Goal: Use online tool/utility: Use online tool/utility

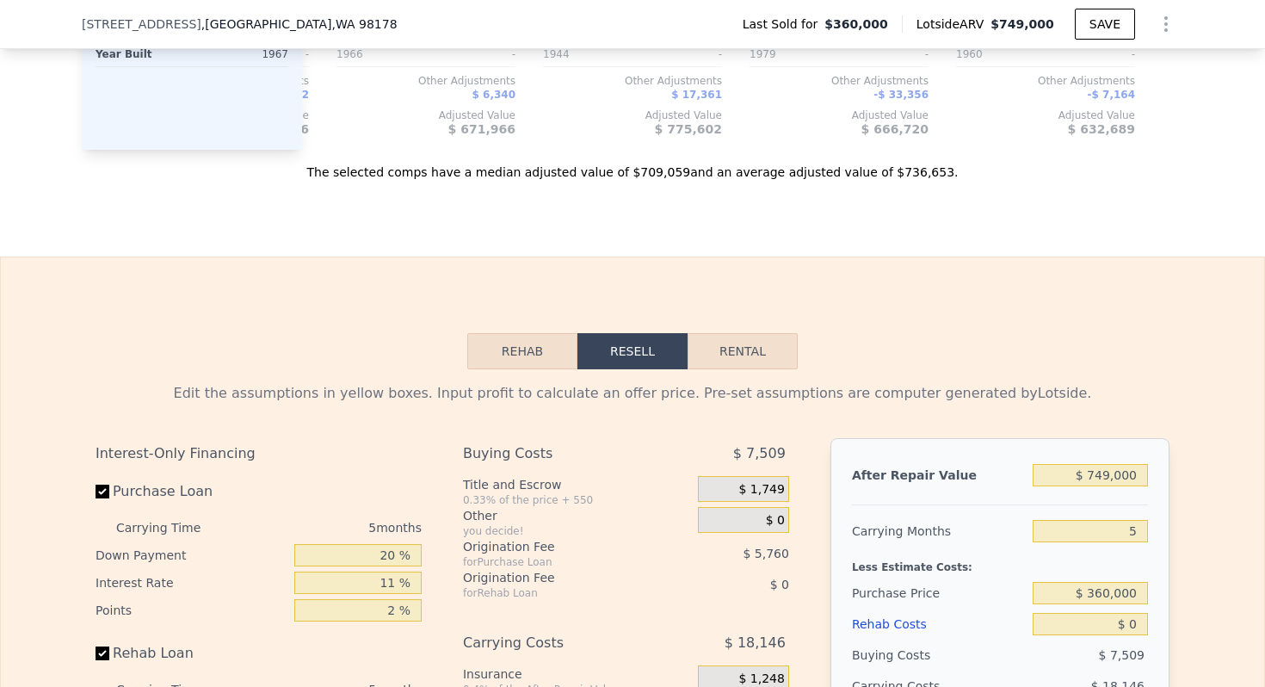
scroll to position [2304, 0]
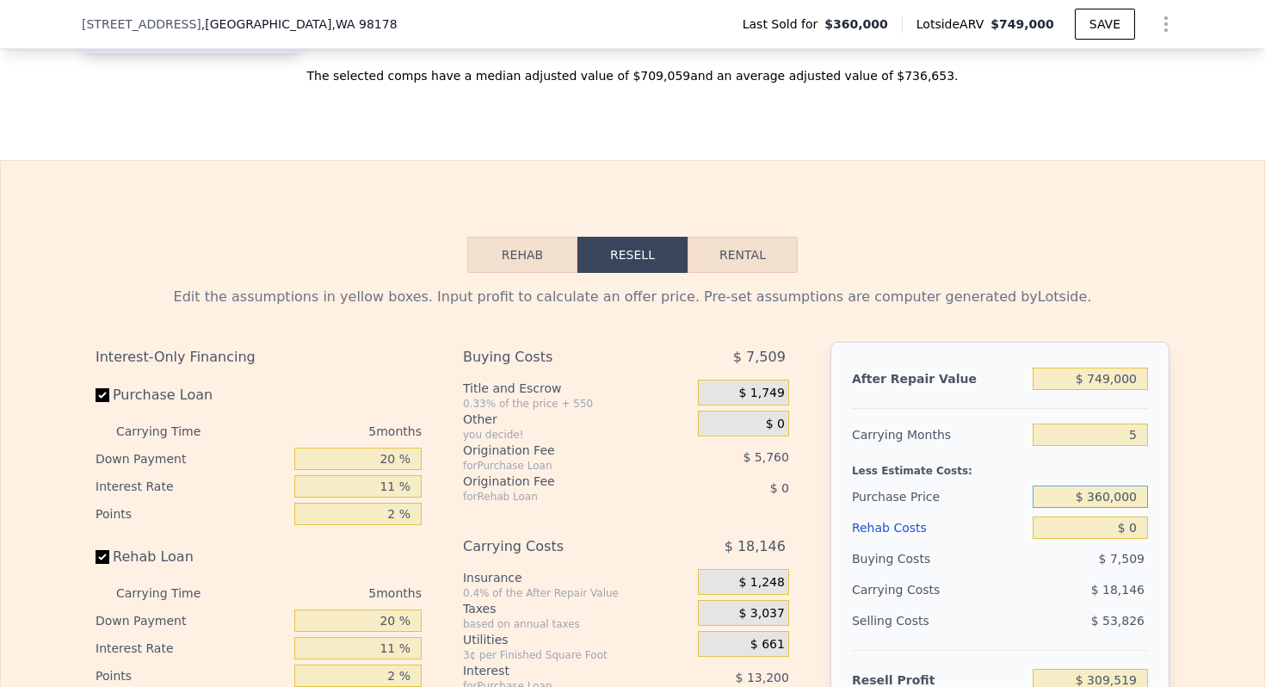
click at [1100, 498] on input "$ 360,000" at bounding box center [1089, 496] width 115 height 22
type input "$ 390,000"
click at [1134, 423] on input "5" at bounding box center [1089, 434] width 115 height 22
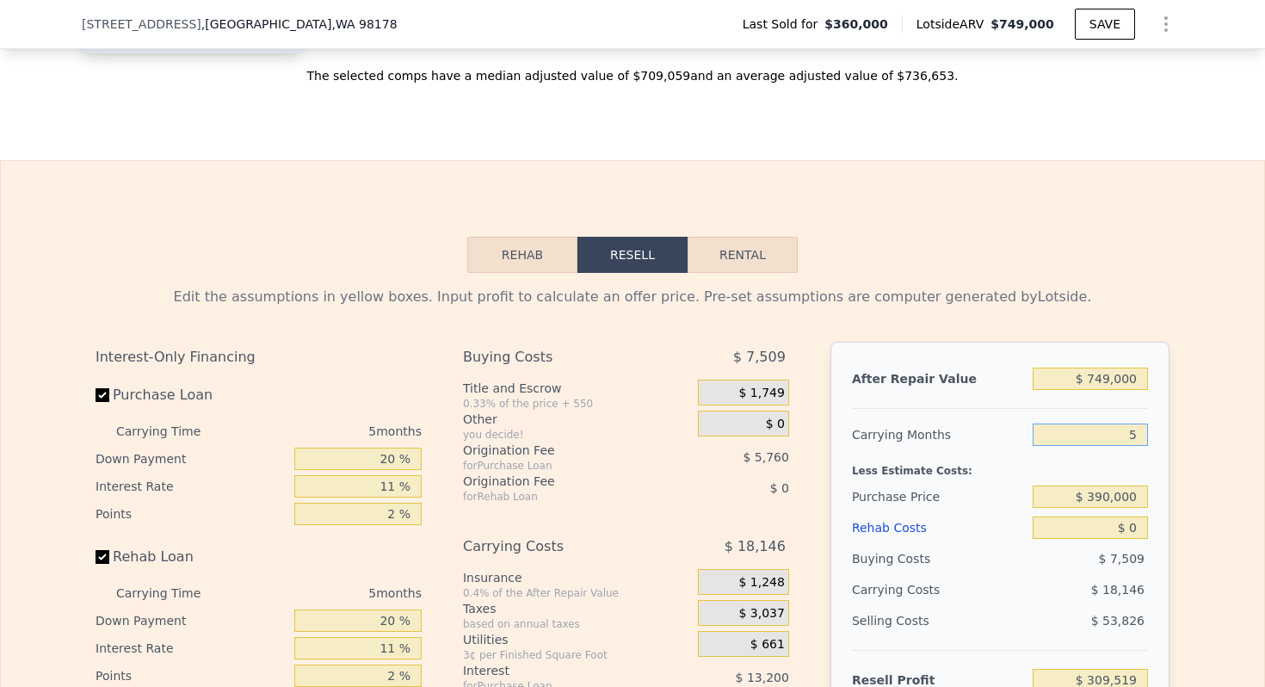
type input "$ 277,839"
click at [1134, 423] on input "5" at bounding box center [1089, 434] width 115 height 22
type input "4"
type input "$ 281,687"
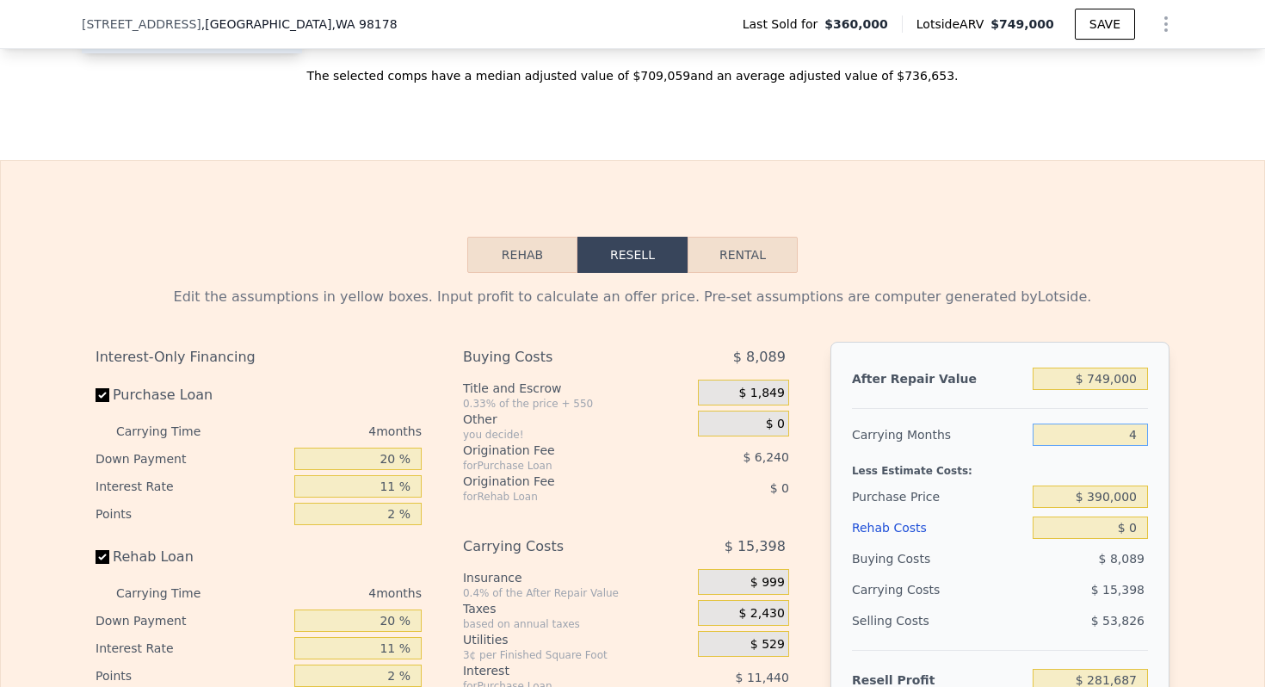
type input "4"
click at [386, 459] on input "20 %" at bounding box center [357, 458] width 127 height 22
type input "10 %"
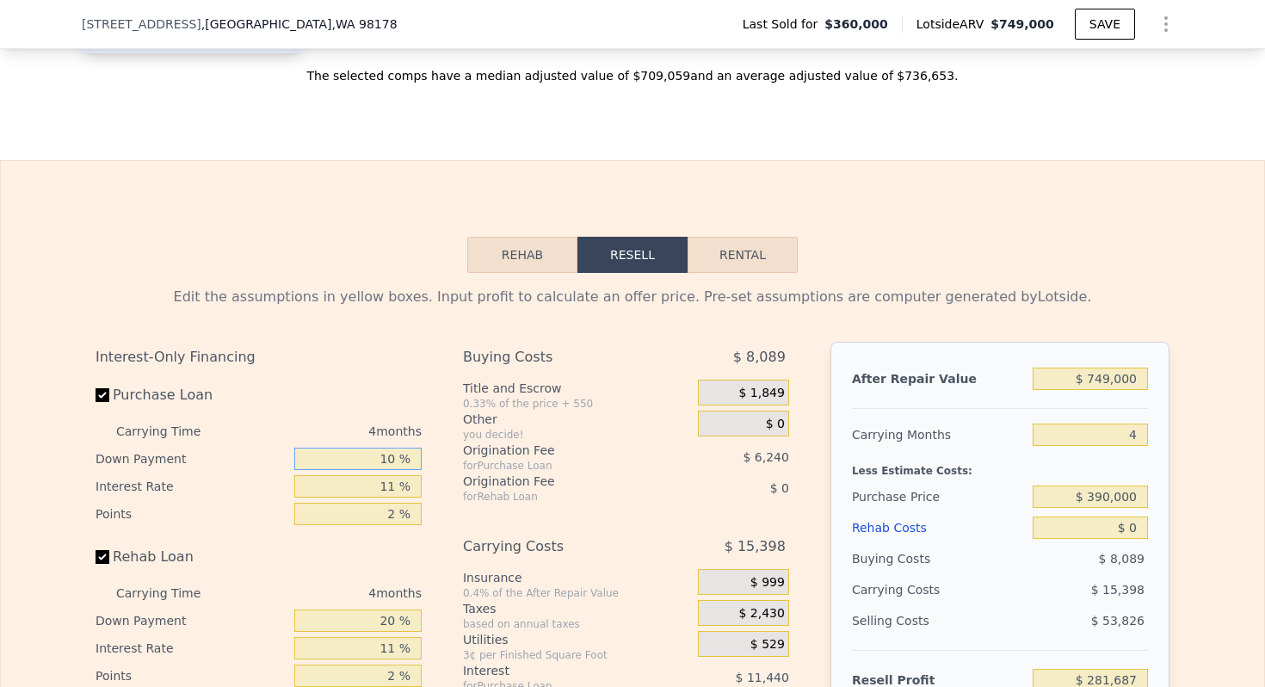
type input "$ 279,475"
type input "10 %"
click at [388, 479] on input "11 %" at bounding box center [357, 486] width 127 height 22
type input "10 %"
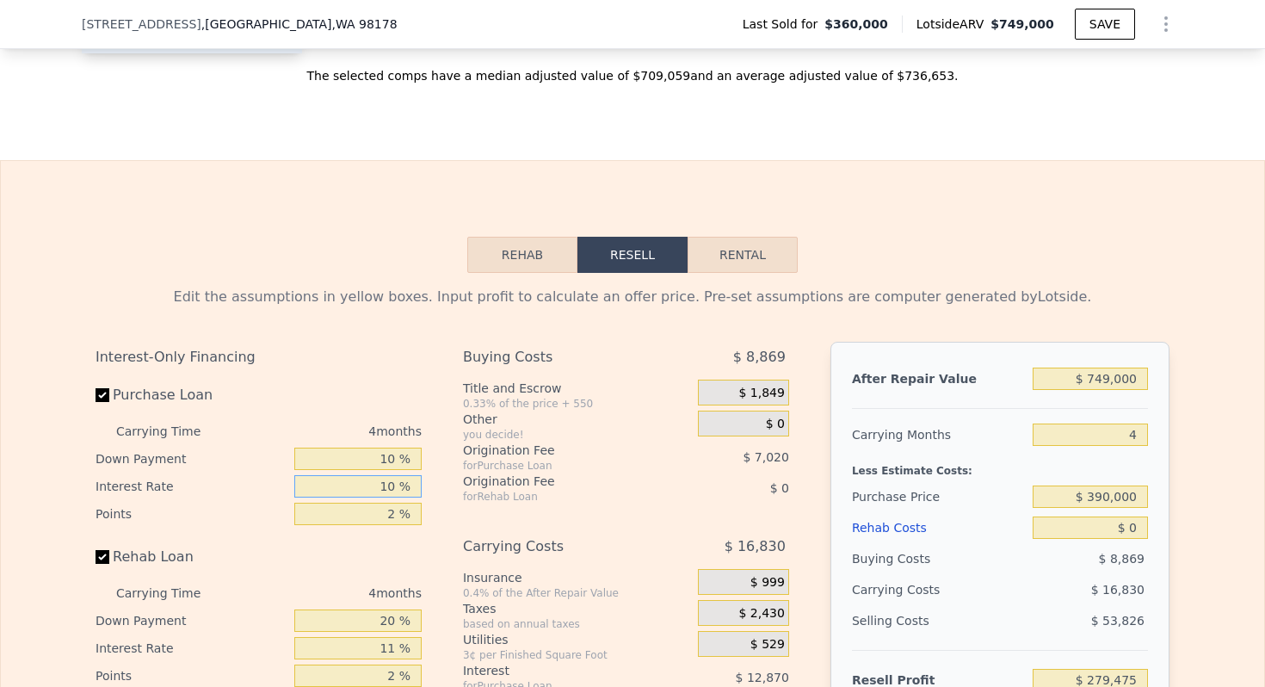
type input "$ 280,647"
click at [391, 495] on input "10 %" at bounding box center [357, 486] width 127 height 22
type input "10 %"
click at [391, 508] on input "2 %" at bounding box center [357, 513] width 127 height 22
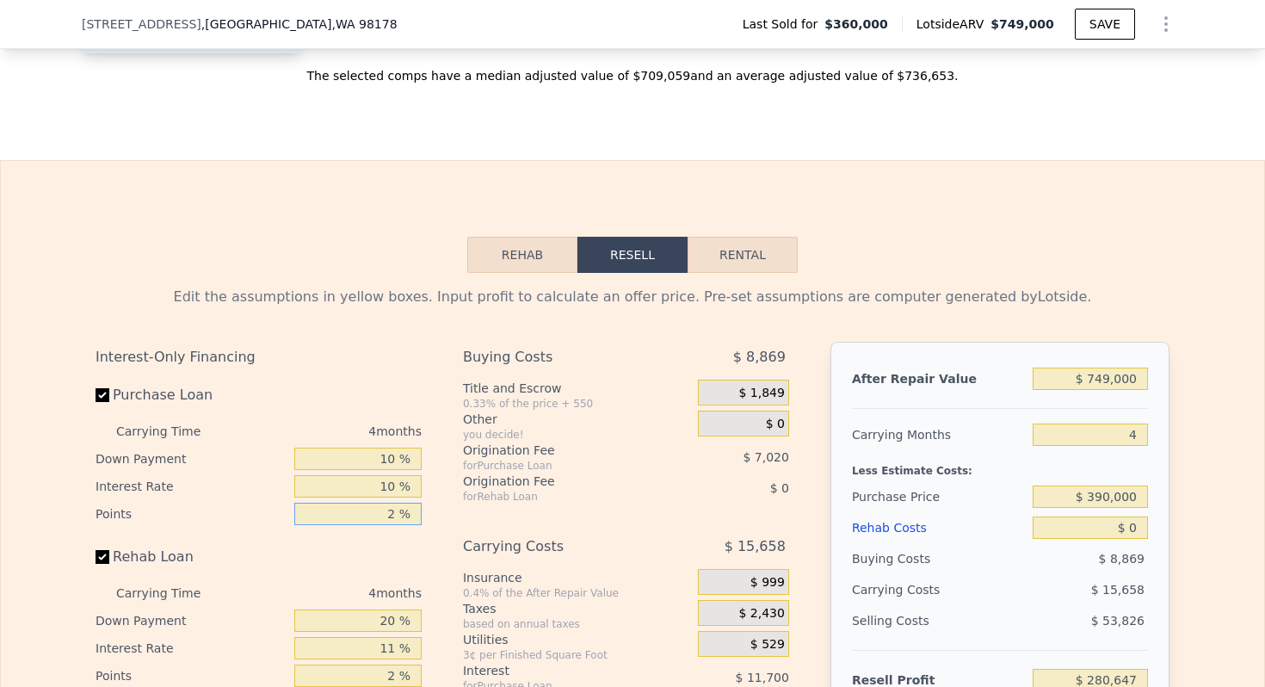
type input "1 %"
type input "$ 284,157"
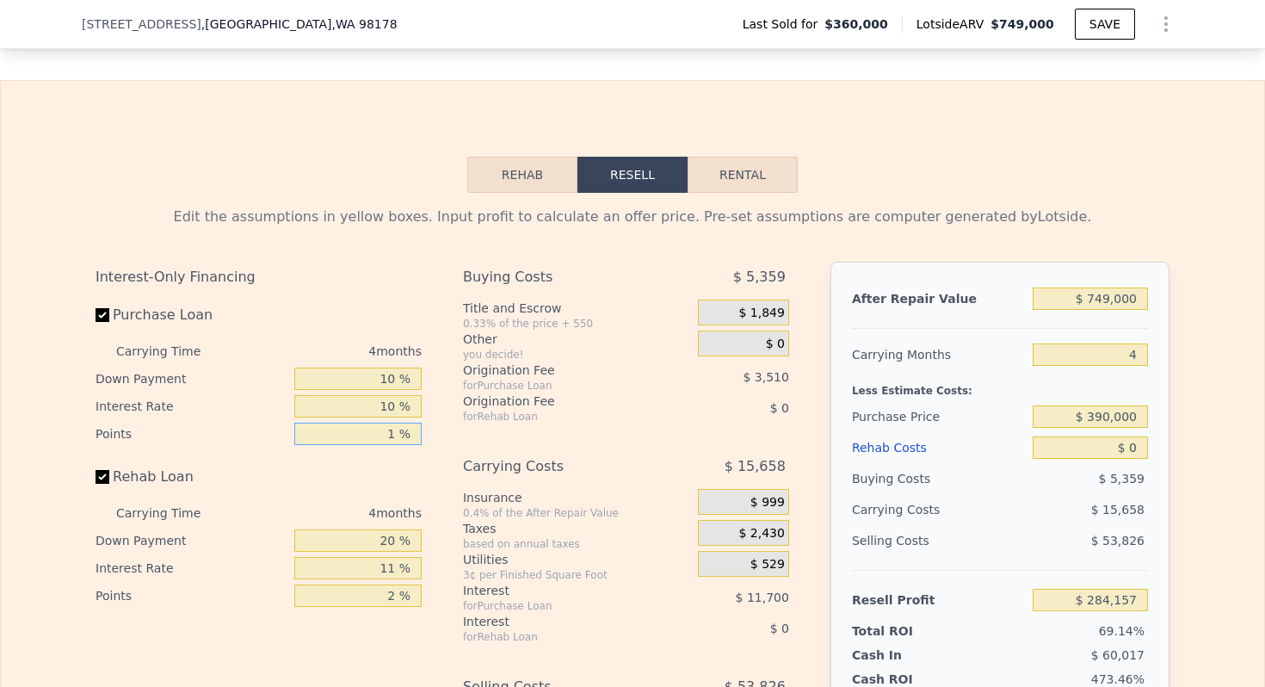
type input "1 %"
click at [385, 538] on input "20 %" at bounding box center [357, 540] width 127 height 22
type input "10 %"
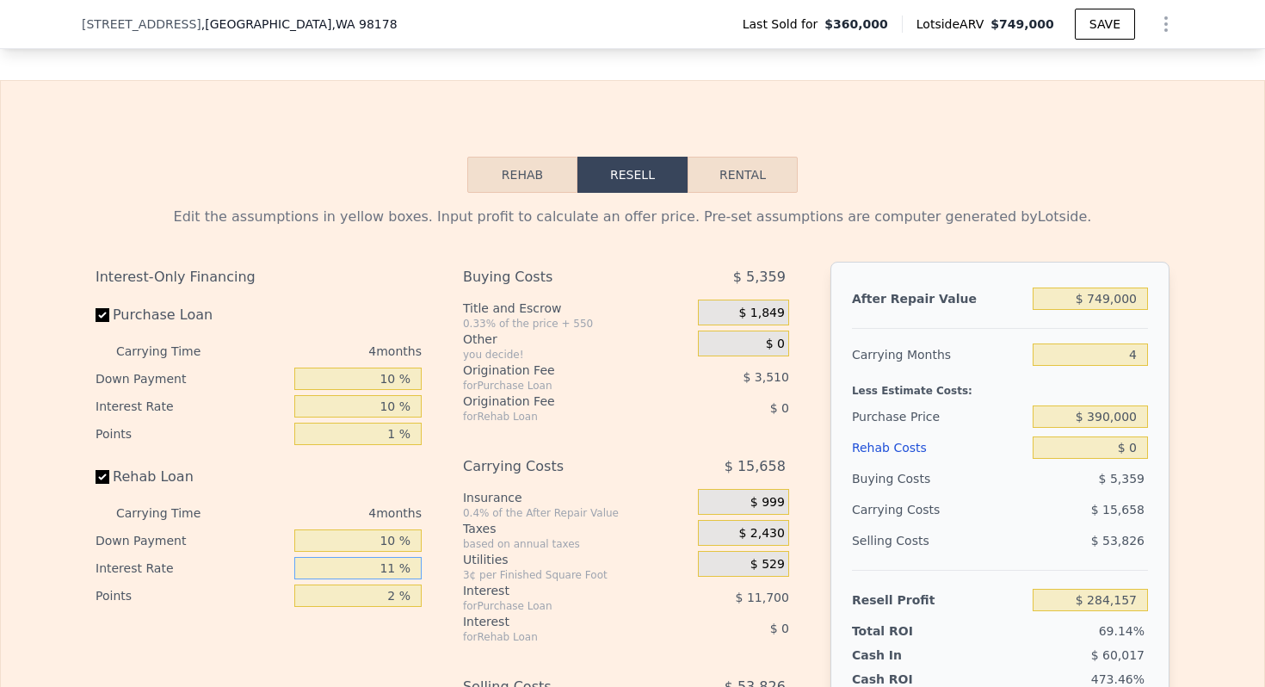
click at [391, 561] on input "11 %" at bounding box center [357, 568] width 127 height 22
click at [391, 565] on input "11 %" at bounding box center [357, 568] width 127 height 22
type input "10 %"
click at [391, 592] on input "2 %" at bounding box center [357, 595] width 127 height 22
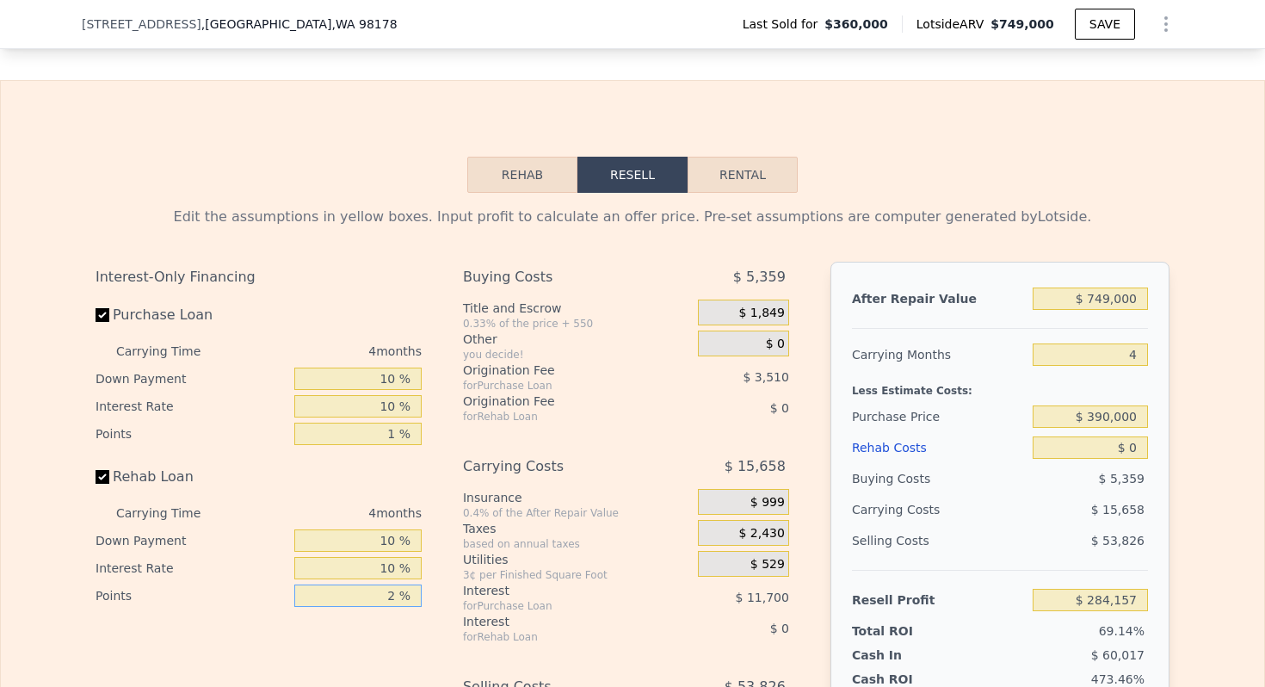
click at [391, 592] on input "2 %" at bounding box center [357, 595] width 127 height 22
type input "1 %"
click at [447, 583] on div "Interest-Only Financing Purchase Loan Carrying Time 4 months Down Payment 10 % …" at bounding box center [633, 547] width 1074 height 571
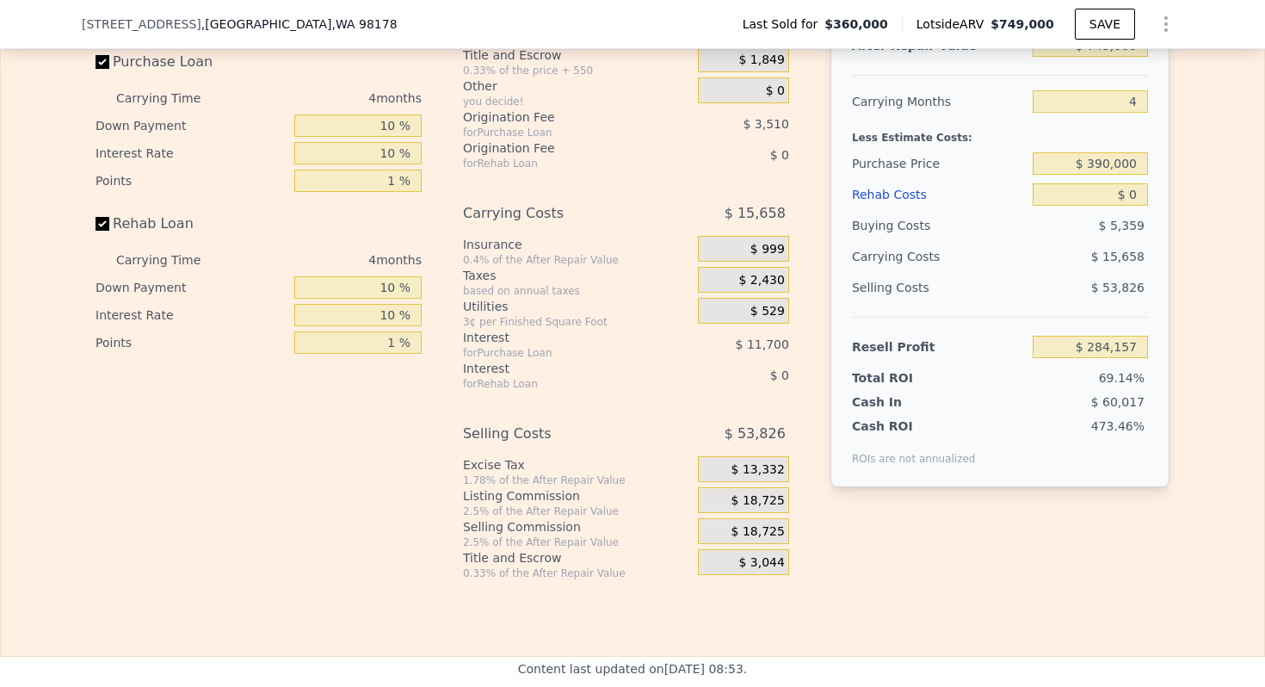
scroll to position [2717, 0]
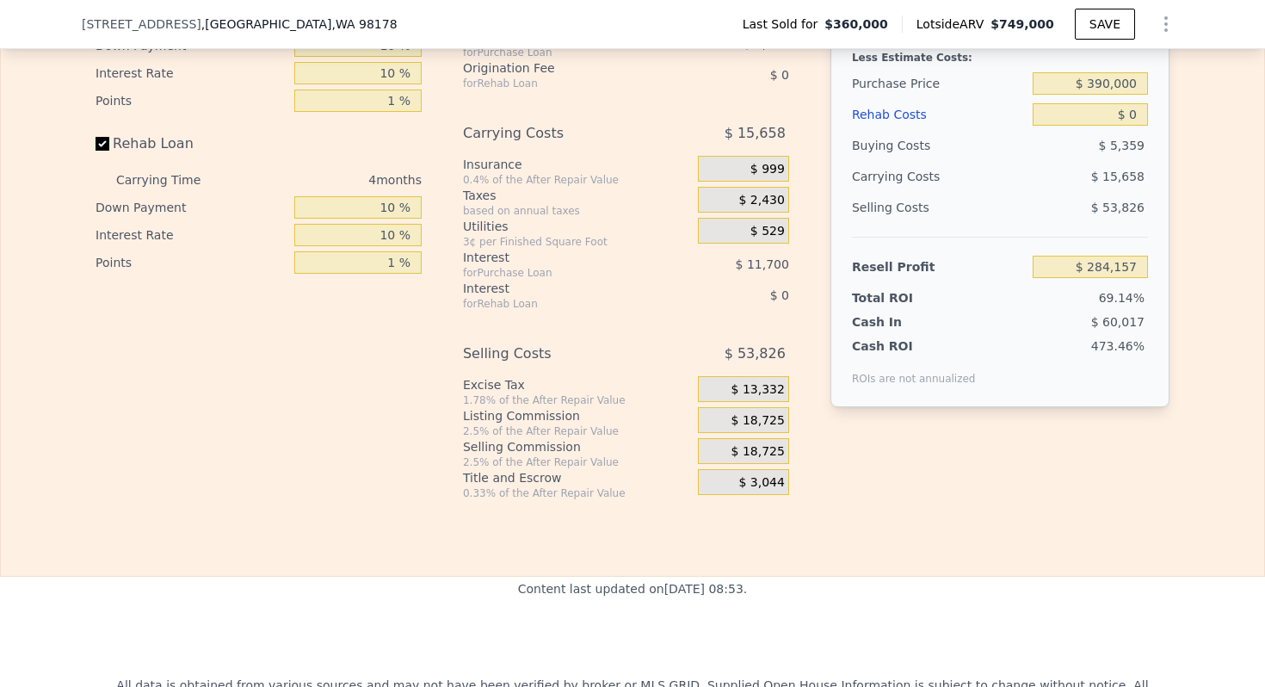
click at [759, 419] on span "$ 18,725" at bounding box center [757, 420] width 53 height 15
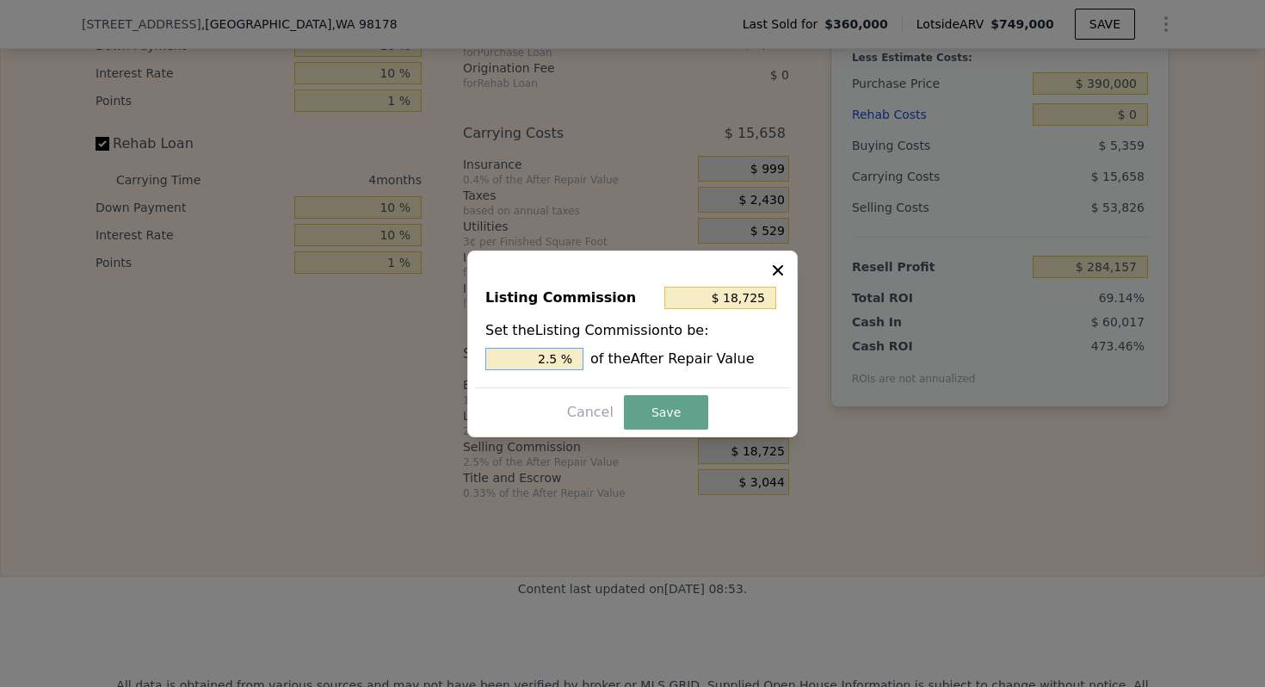
click at [545, 359] on input "2.5 %" at bounding box center [534, 359] width 98 height 22
type input "$ 7,490"
type input "1. %"
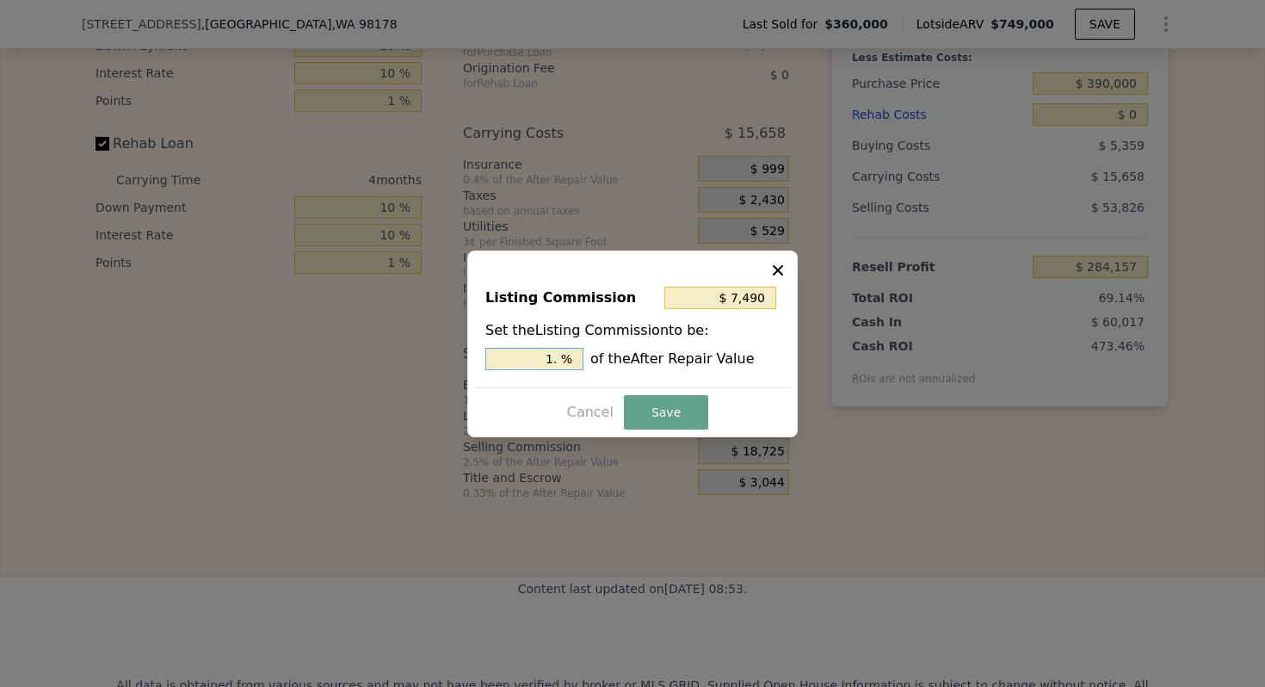
type input "$ 11,235"
type input "1.5 %"
click at [675, 413] on button "Save" at bounding box center [666, 412] width 84 height 34
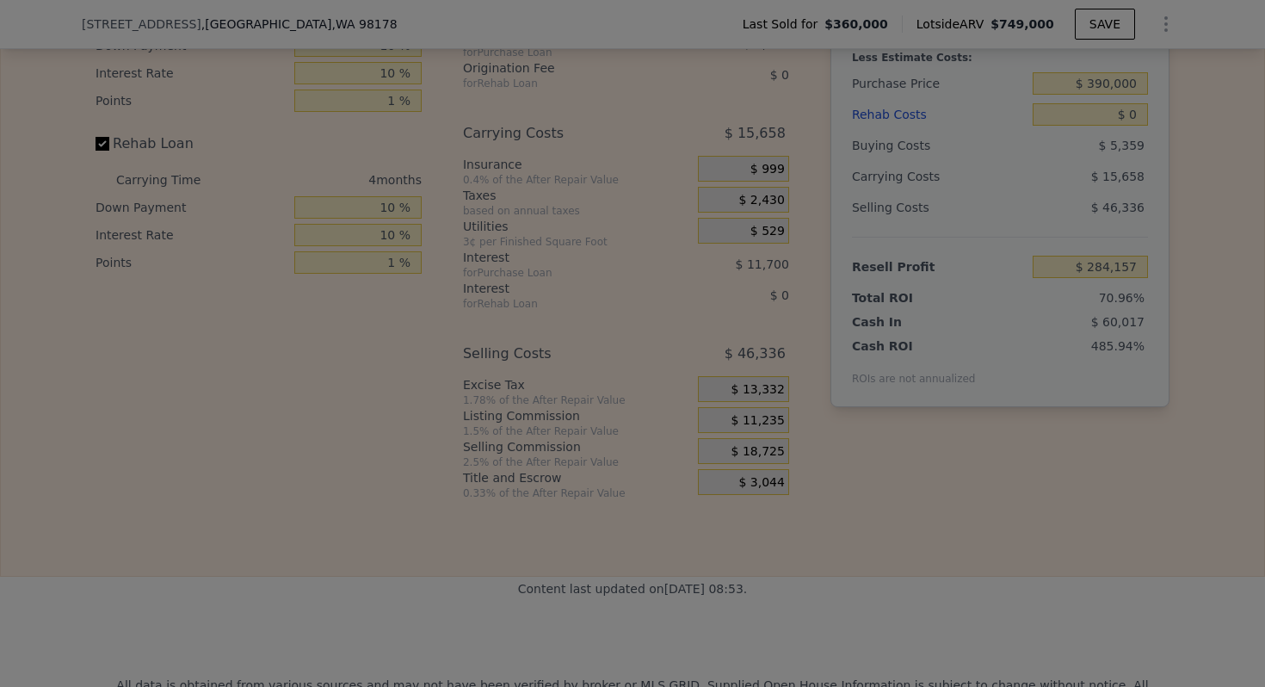
type input "$ 291,647"
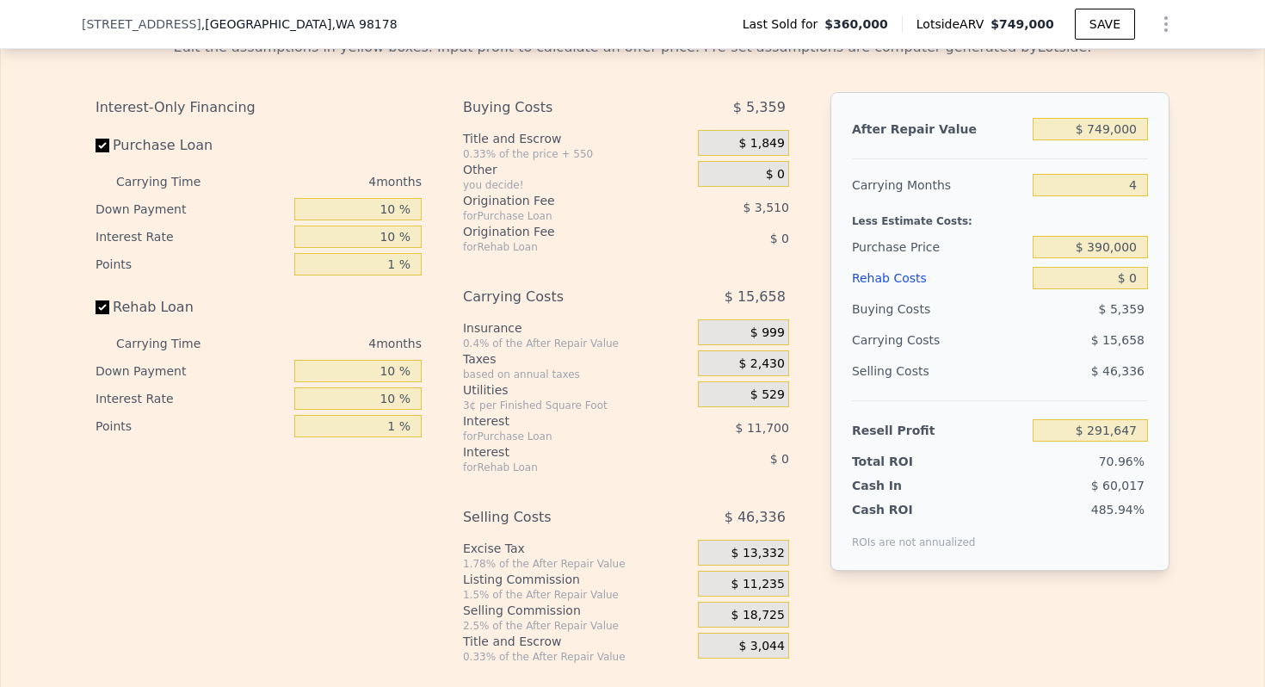
scroll to position [2553, 0]
click at [1137, 274] on input "$ 0" at bounding box center [1089, 279] width 115 height 22
type input "$ 8"
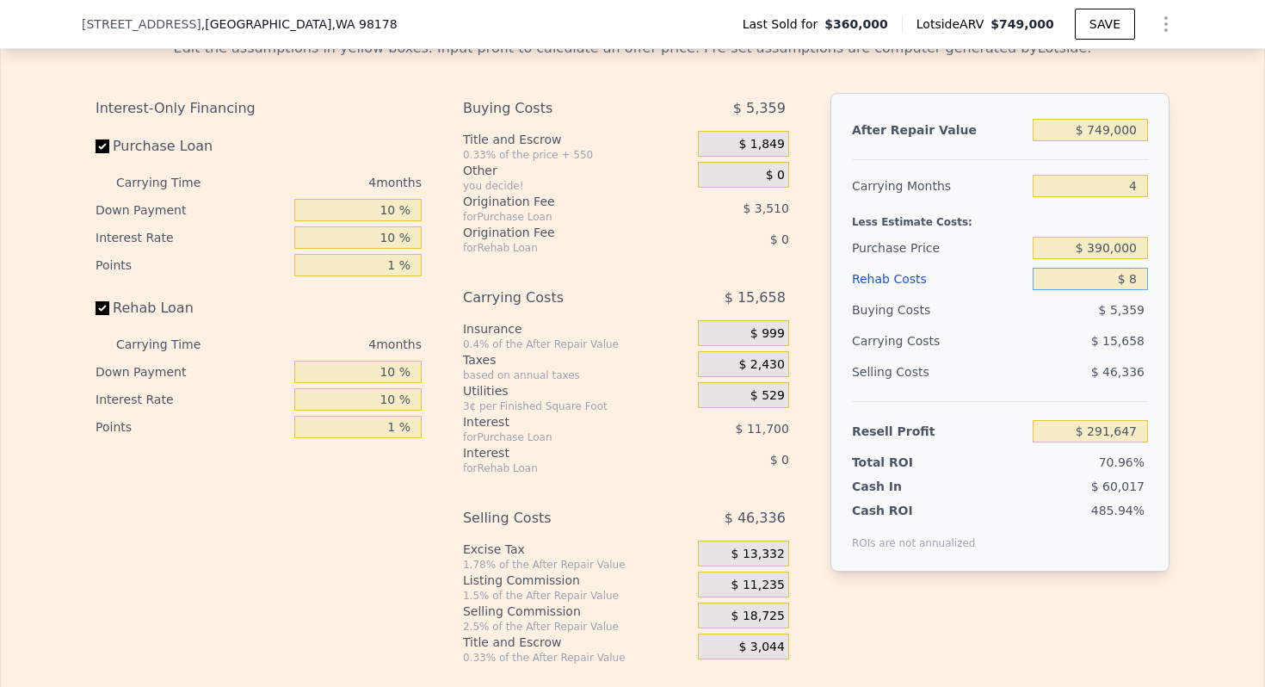
type input "$ 291,639"
type input "$ 80"
type input "$ 291,562"
type input "$ 800"
type input "$ 290,816"
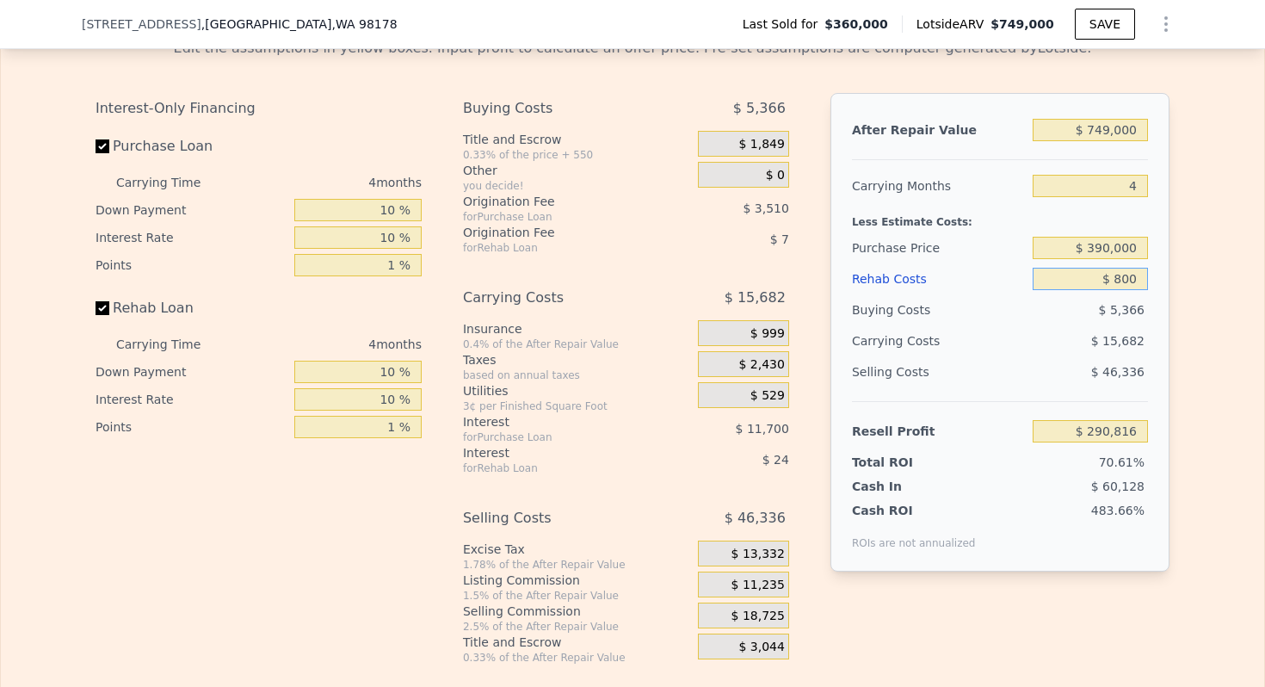
type input "$ 8,000"
type input "$ 283,335"
type input "$ 80,000"
type input "$ 208,527"
type input "$ 80,000"
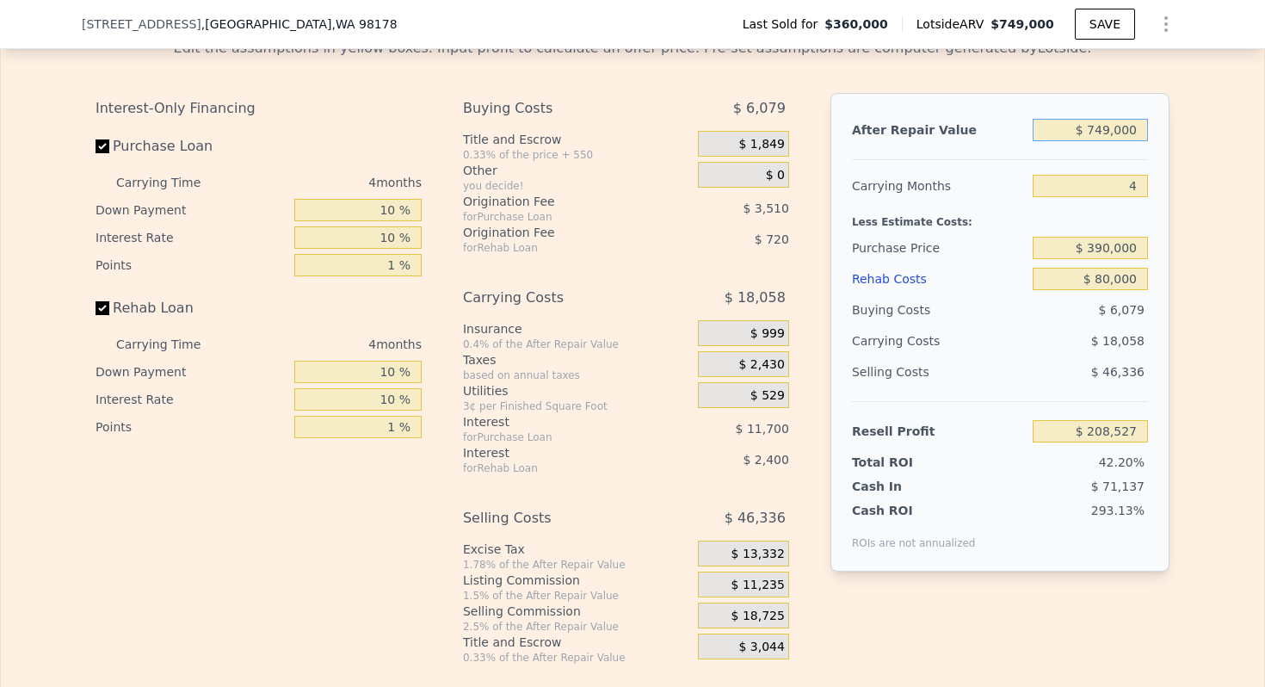
click at [1119, 126] on input "$ 749,000" at bounding box center [1089, 130] width 115 height 22
type input "$ 6"
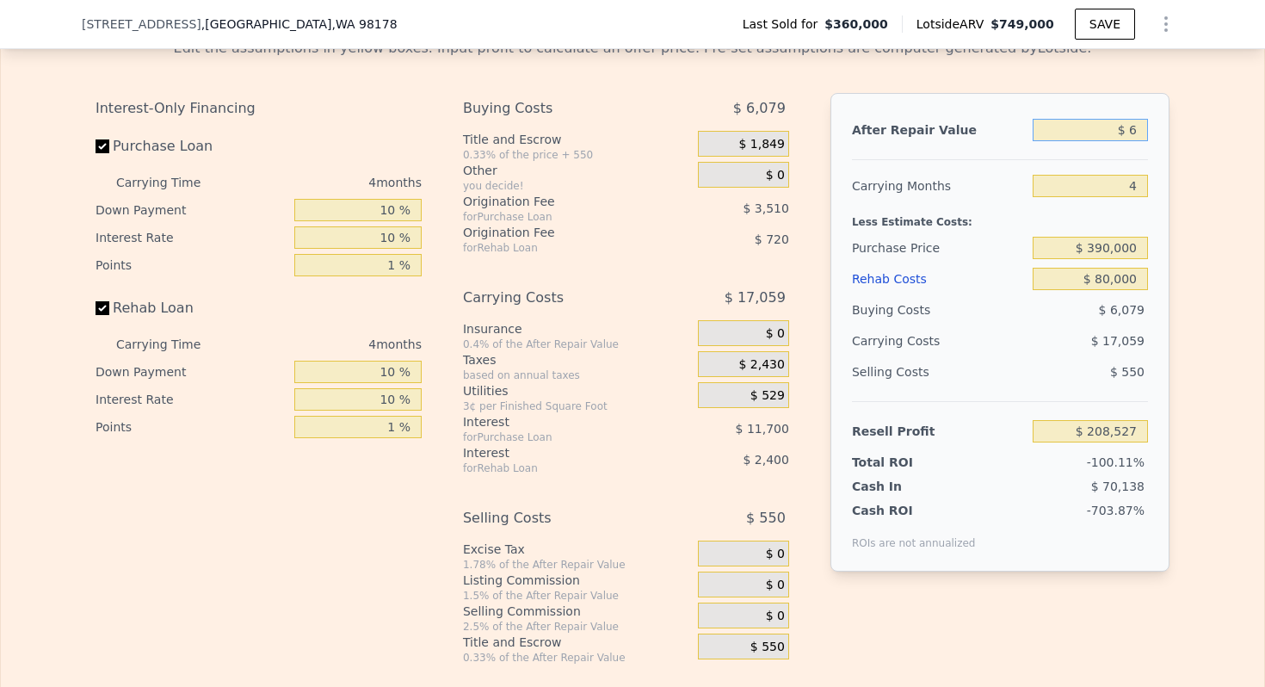
type input "-$ 493,682"
type input "$ 5"
type input "-$ 493,683"
type input "$ 59"
type input "-$ 493,632"
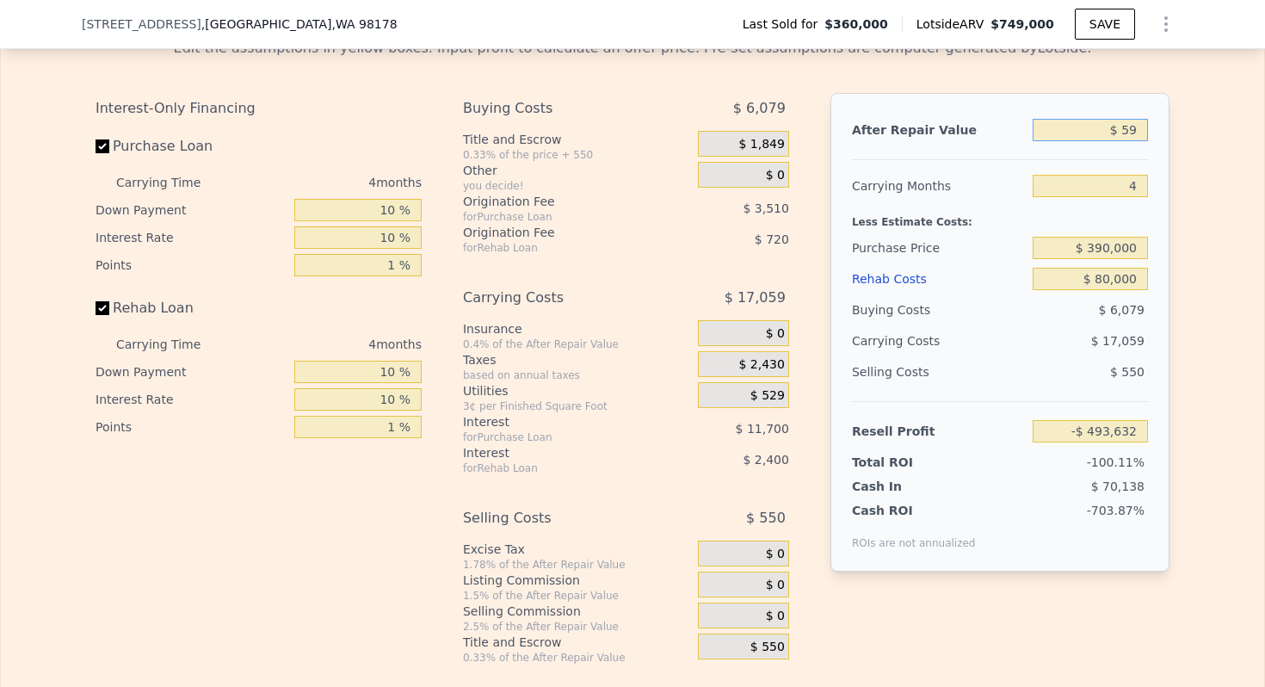
type input "$ 599"
type input "-$ 493,127"
type input "$ 5,990"
type input "-$ 488,073"
type input "$ 59,900"
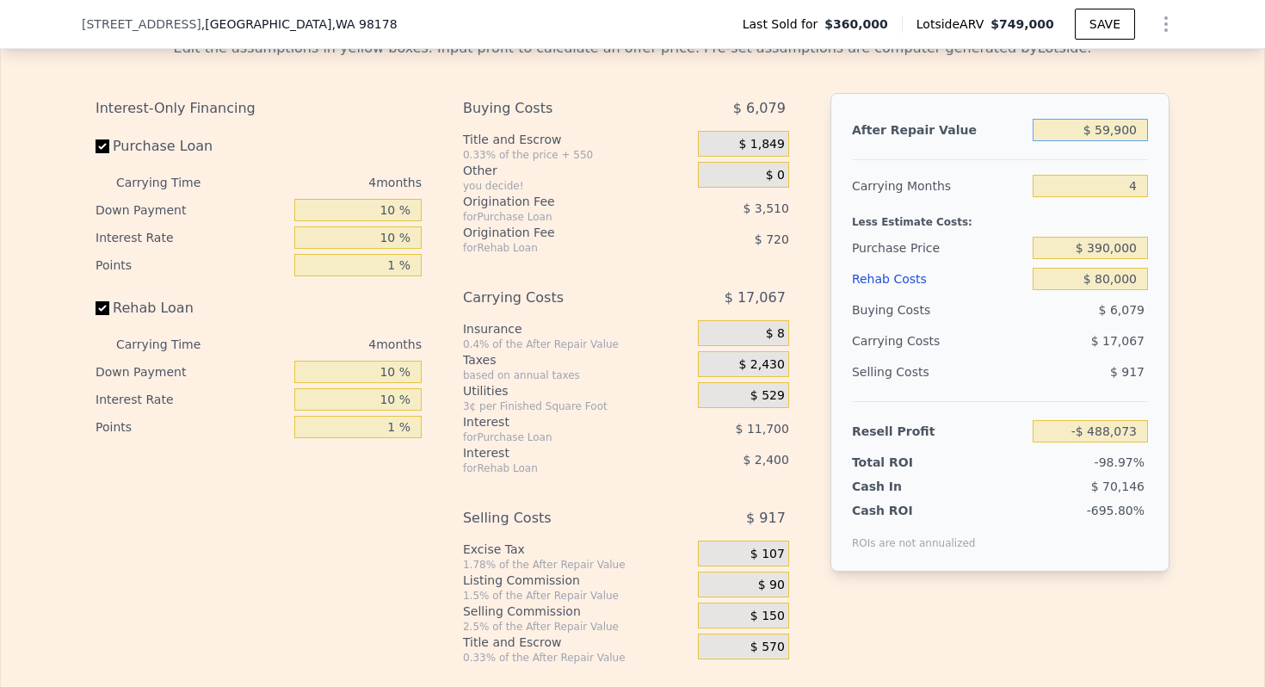
type input "-$ 437,530"
type input "$ 599,000"
type input "$ 67,896"
click at [945, 198] on div "Carrying Months" at bounding box center [939, 185] width 174 height 31
type input "$ 749,000"
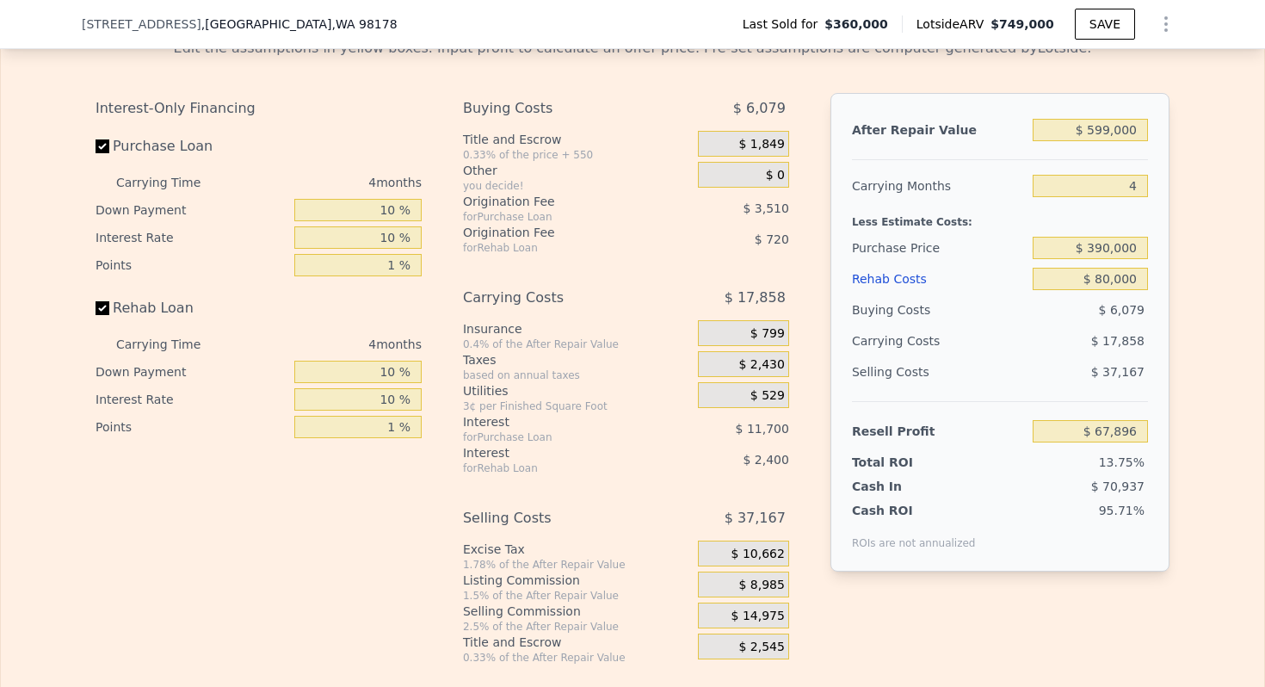
type input "5"
type input "$ 0"
type input "$ 309,519"
